Goal: Information Seeking & Learning: Find specific fact

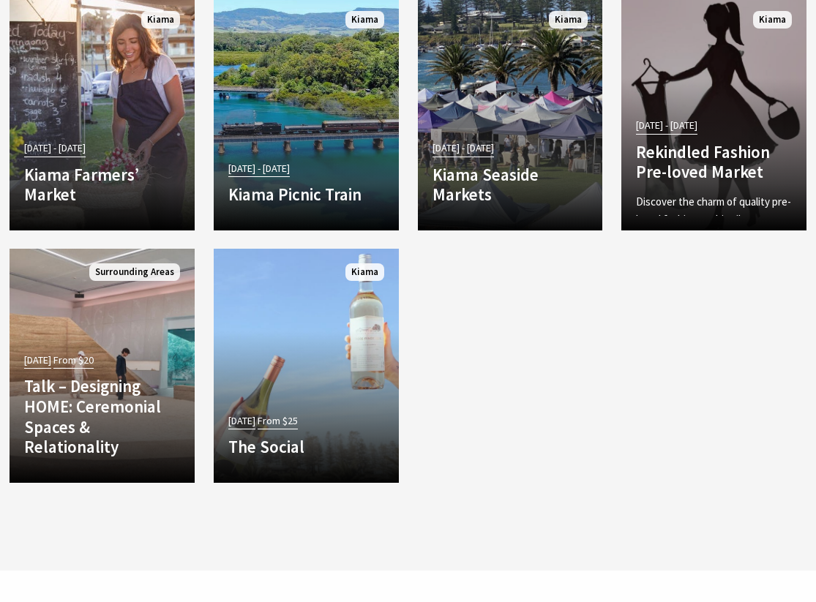
scroll to position [1623, 0]
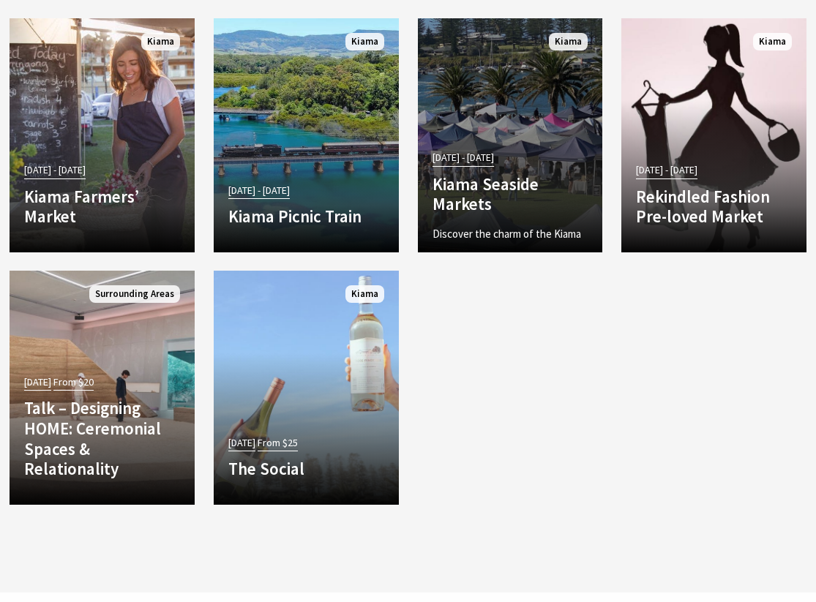
click at [451, 225] on p "Discover the charm of the Kiama Seaside Markets, a must-visit experience for to…" at bounding box center [510, 260] width 156 height 70
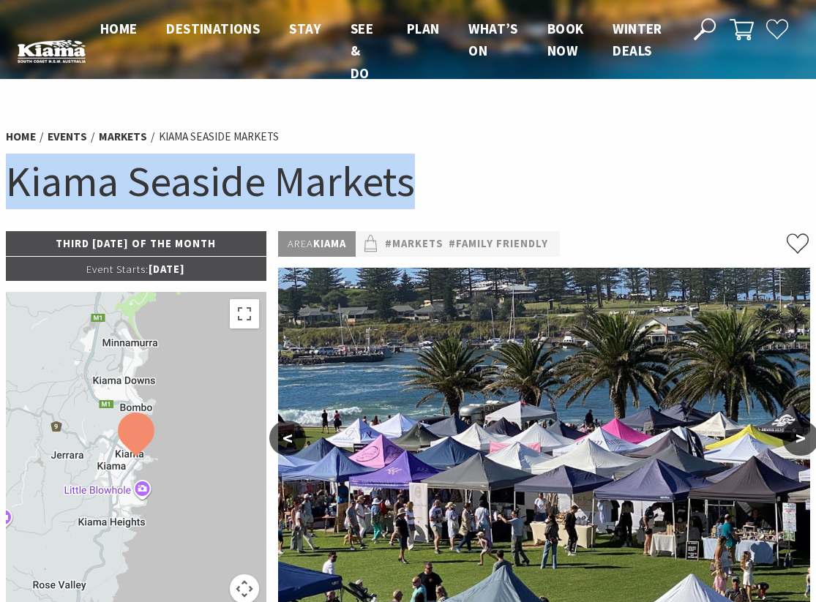
drag, startPoint x: 4, startPoint y: 178, endPoint x: 434, endPoint y: 192, distance: 430.3
click at [432, 194] on div "Home Events Markets Kiama Seaside Markets Kiama Seaside Markets" at bounding box center [408, 175] width 816 height 112
copy h1 "Kiama Seaside Markets"
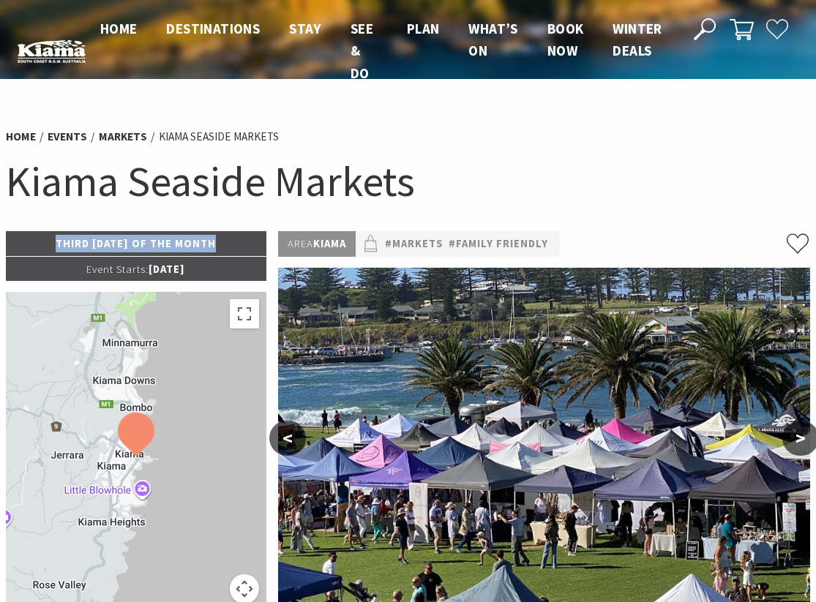
drag, startPoint x: 32, startPoint y: 241, endPoint x: 250, endPoint y: 252, distance: 218.2
click at [250, 252] on p "Third Sunday of the Month" at bounding box center [136, 243] width 260 height 25
copy p "Third Sunday of the Month"
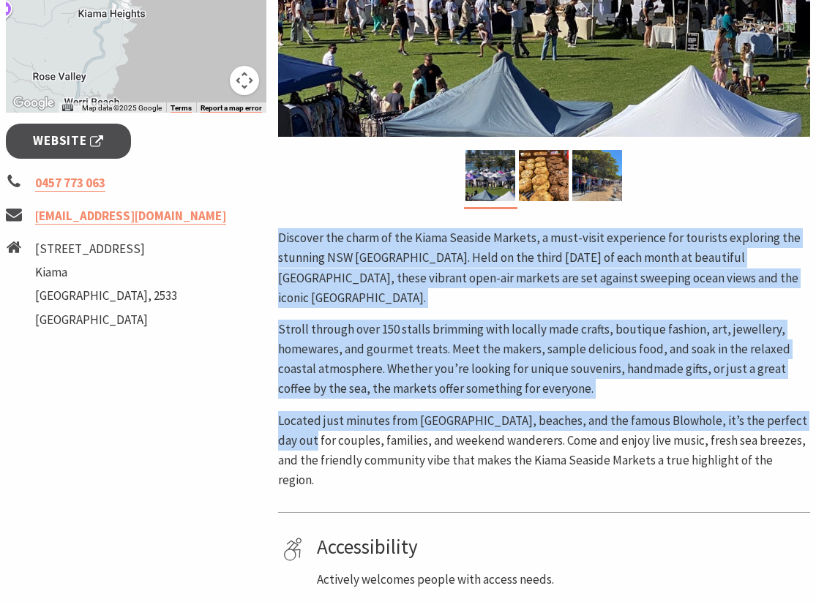
scroll to position [508, 3]
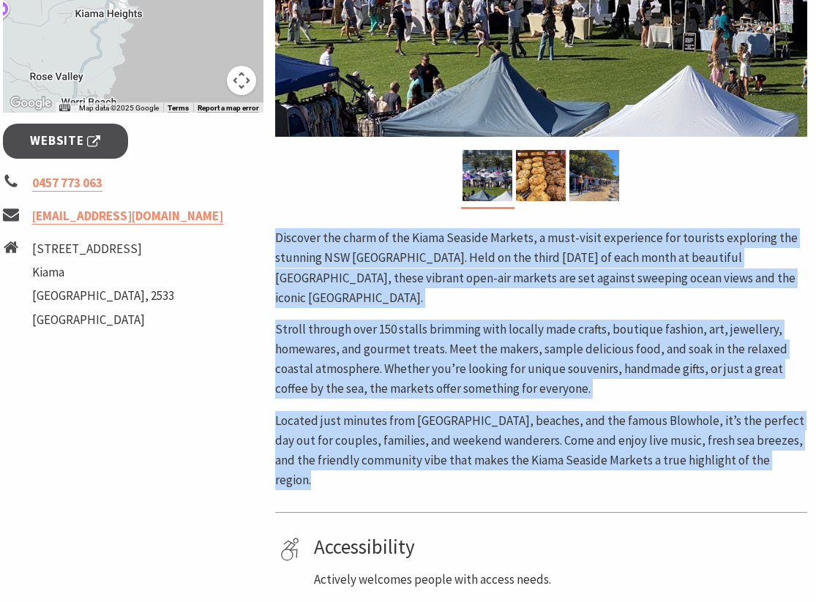
drag, startPoint x: 279, startPoint y: 240, endPoint x: 910, endPoint y: 493, distance: 680.1
copy div "Discover the charm of the Kiama Seaside Markets, a must-visit experience for to…"
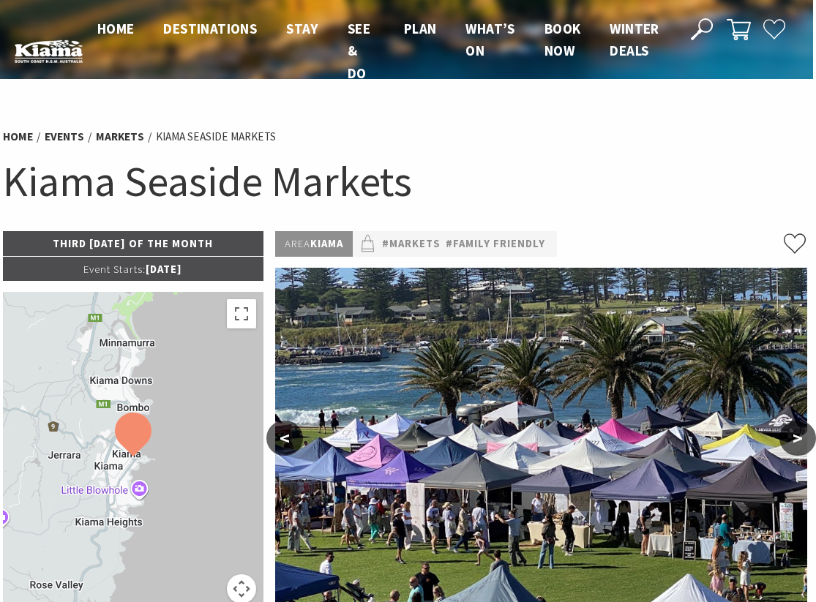
scroll to position [0, 0]
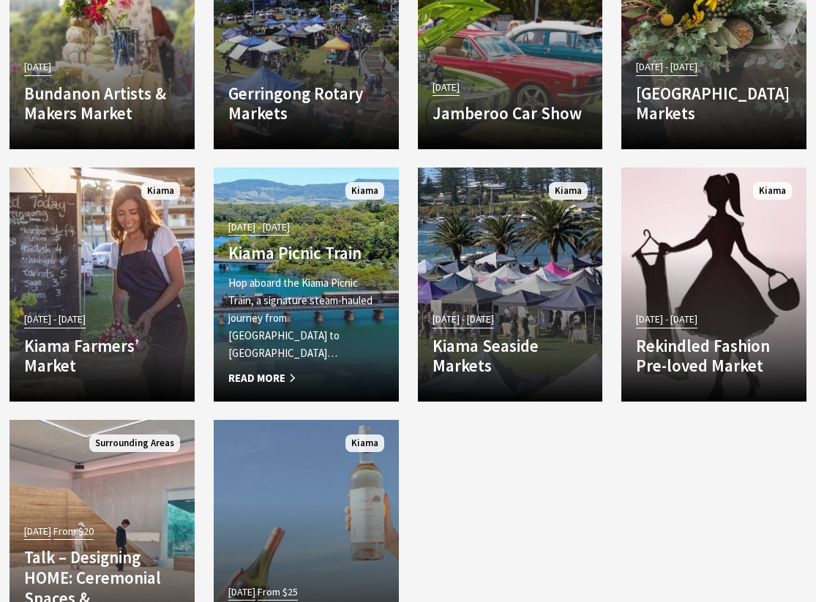
scroll to position [1409, 0]
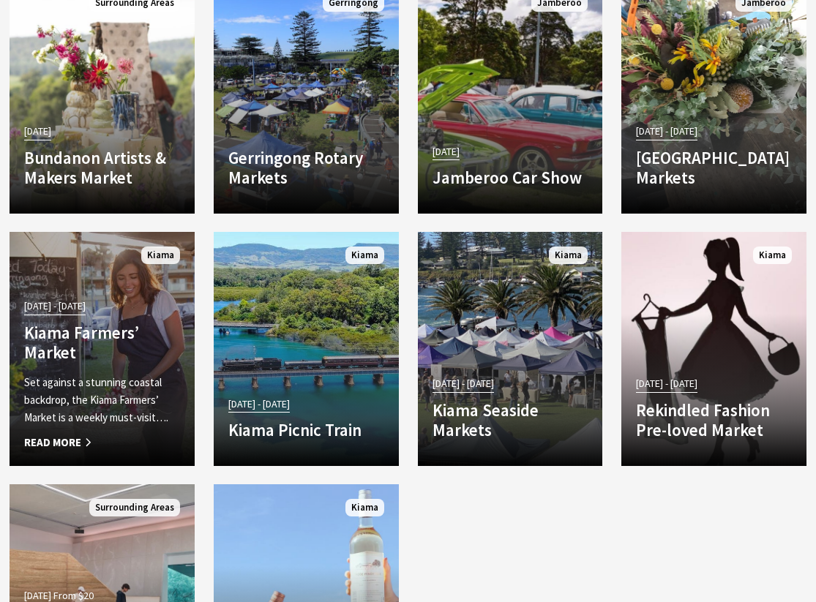
click at [72, 437] on span "Read More" at bounding box center [102, 443] width 156 height 18
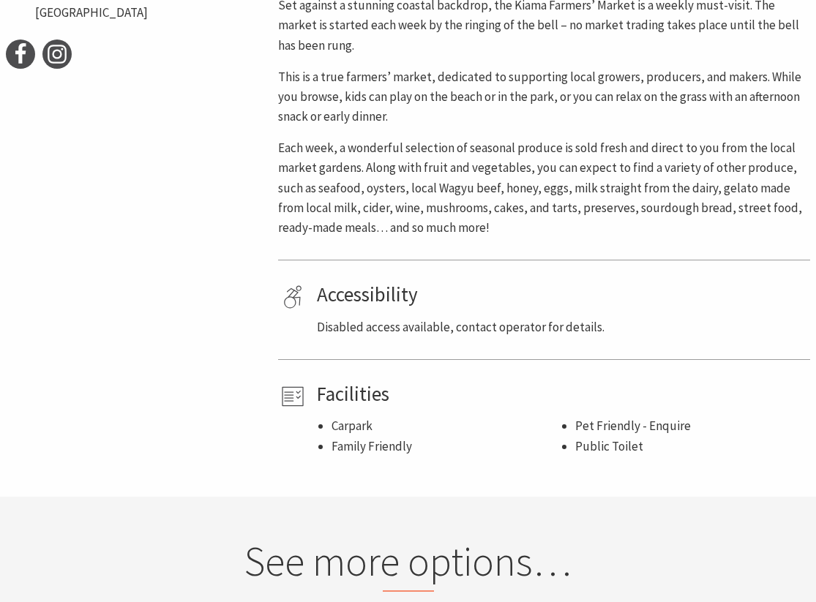
scroll to position [857, 0]
